Goal: Task Accomplishment & Management: Use online tool/utility

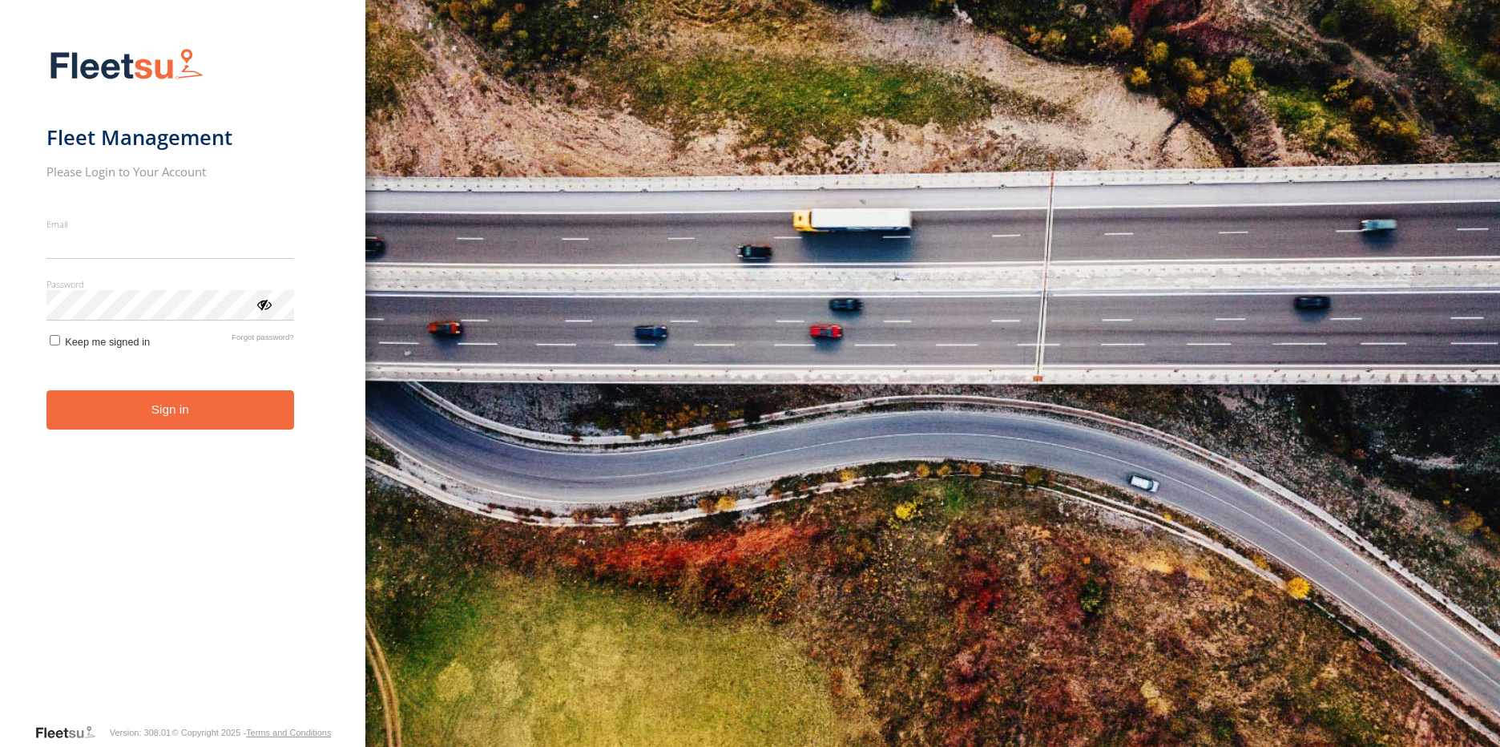
type input "**********"
click at [123, 433] on form "**********" at bounding box center [182, 380] width 273 height 684
click at [127, 405] on button "Sign in" at bounding box center [170, 409] width 248 height 39
